Goal: Find specific page/section: Find specific page/section

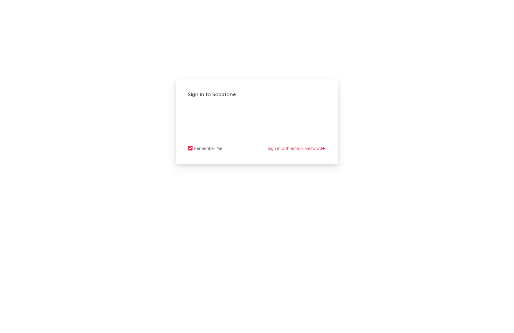
select select "tech"
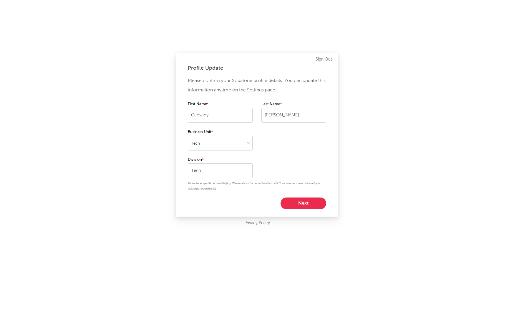
click at [306, 206] on button "Next" at bounding box center [303, 204] width 46 height 12
select select "other"
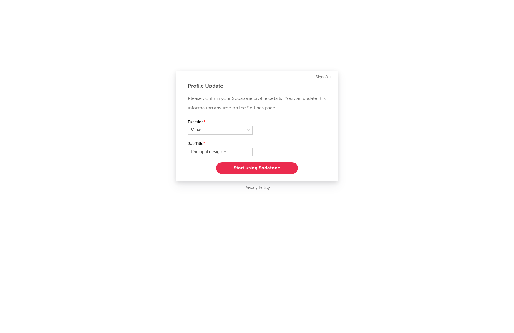
click at [261, 167] on button "Start using Sodatone" at bounding box center [257, 168] width 82 height 12
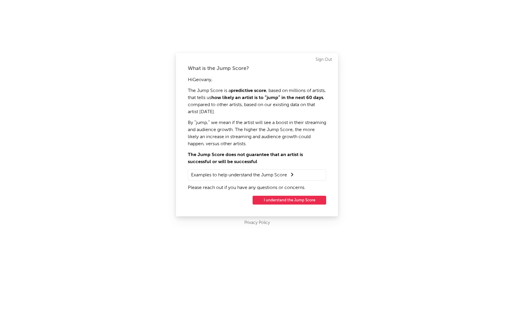
click at [310, 200] on button "I understand the Jump Score" at bounding box center [289, 200] width 74 height 9
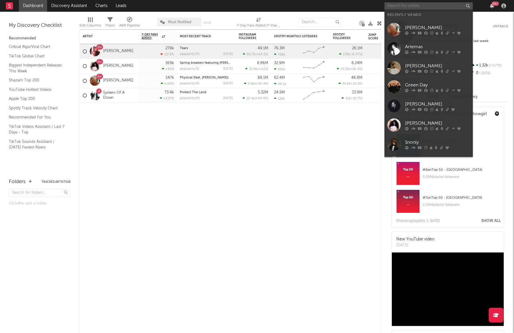
click at [410, 7] on input "text" at bounding box center [428, 5] width 88 height 7
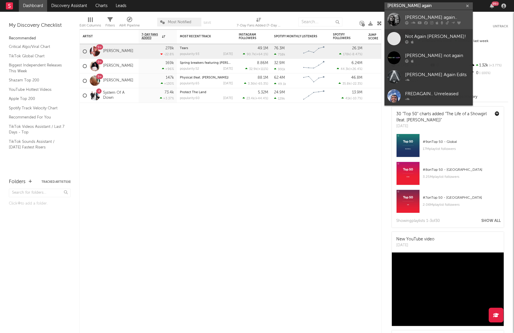
type input "[PERSON_NAME] again"
click at [391, 18] on div at bounding box center [393, 19] width 13 height 13
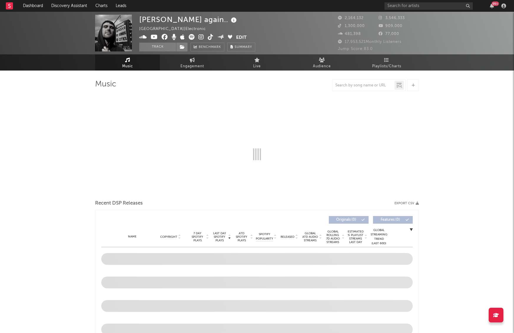
select select "6m"
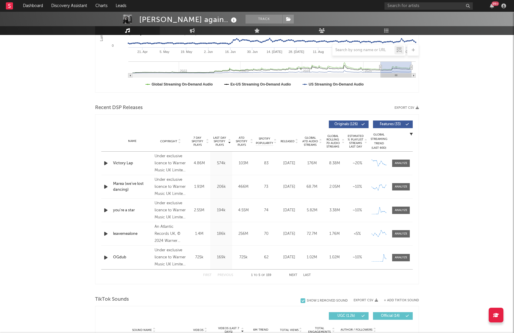
scroll to position [48, 0]
